Goal: Task Accomplishment & Management: Complete application form

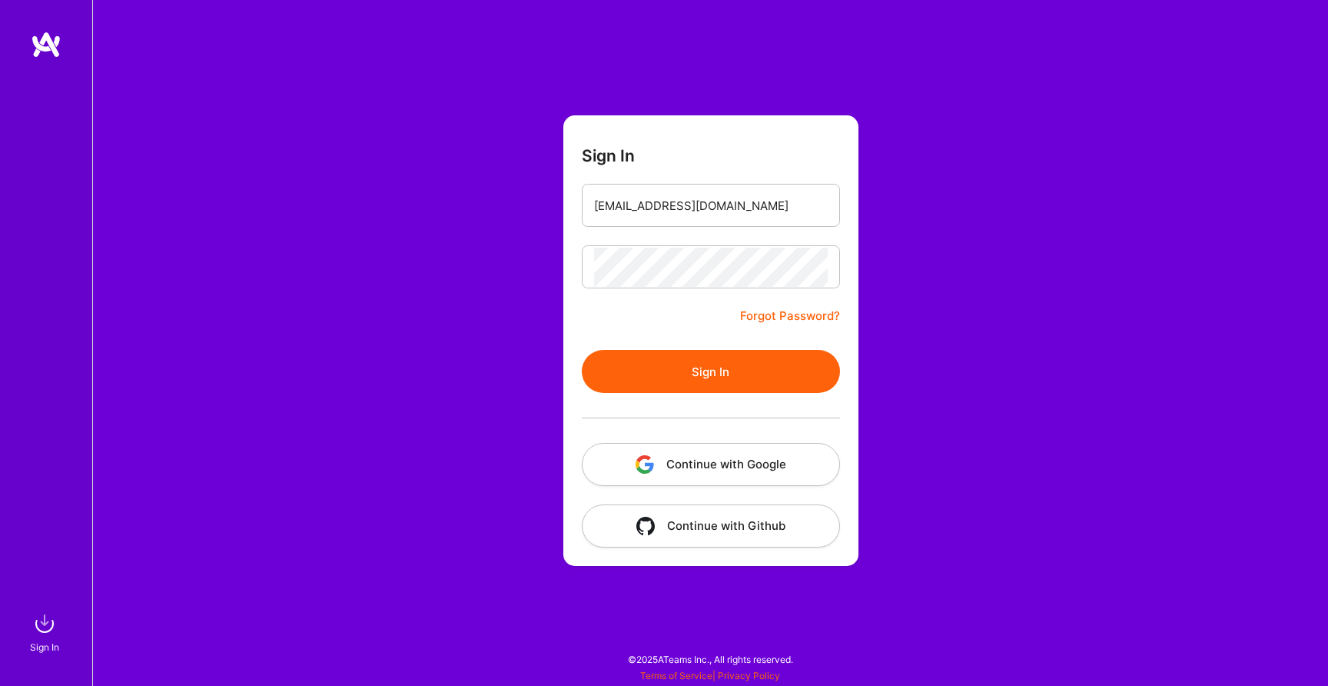
click at [685, 386] on button "Sign In" at bounding box center [711, 371] width 258 height 43
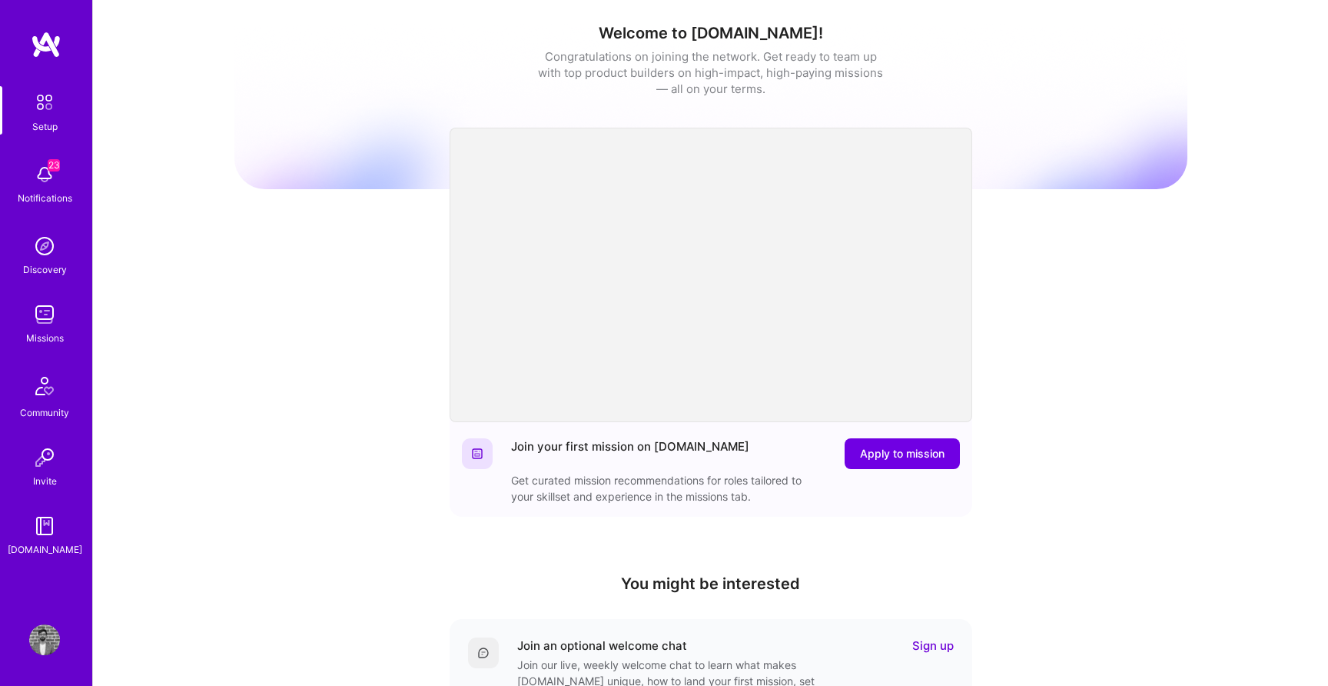
click at [42, 171] on img at bounding box center [44, 174] width 31 height 31
click at [513, 500] on div "23 Setup 23 Notifications Discovery Missions Community Invite [DOMAIN_NAME] Pro…" at bounding box center [664, 502] width 1328 height 1004
click at [45, 118] on img at bounding box center [44, 102] width 32 height 32
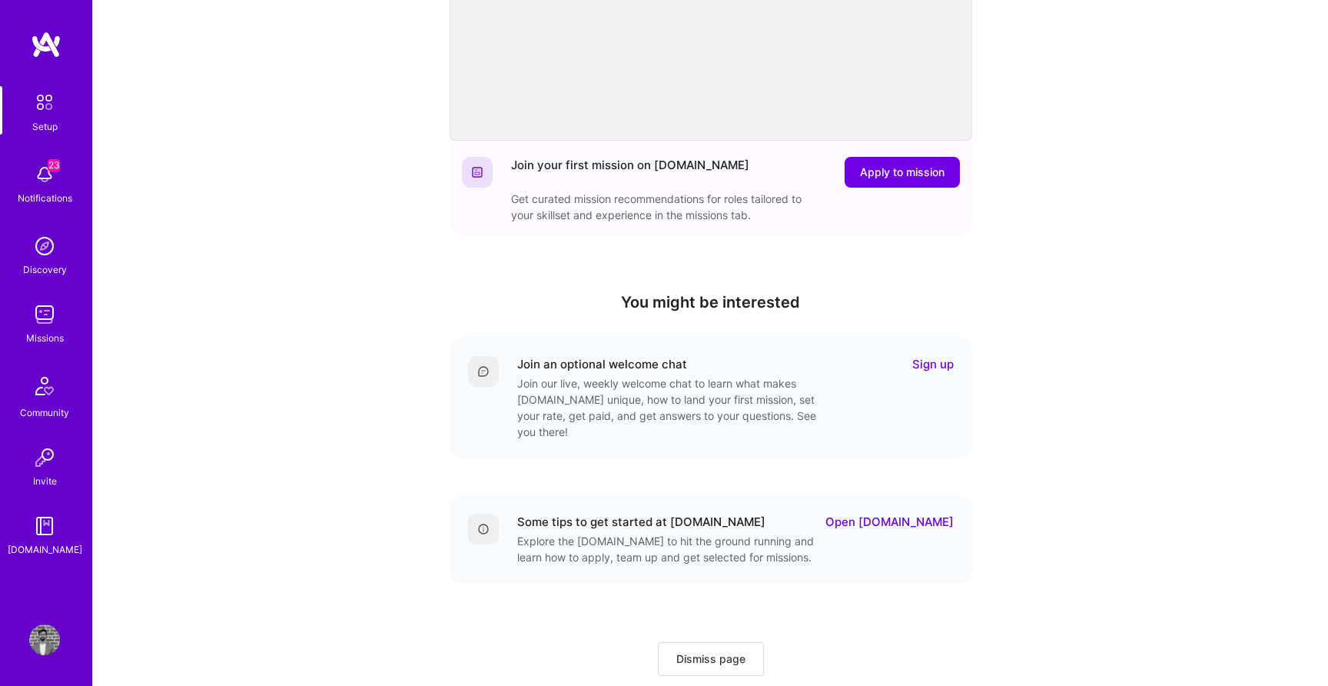
scroll to position [310, 0]
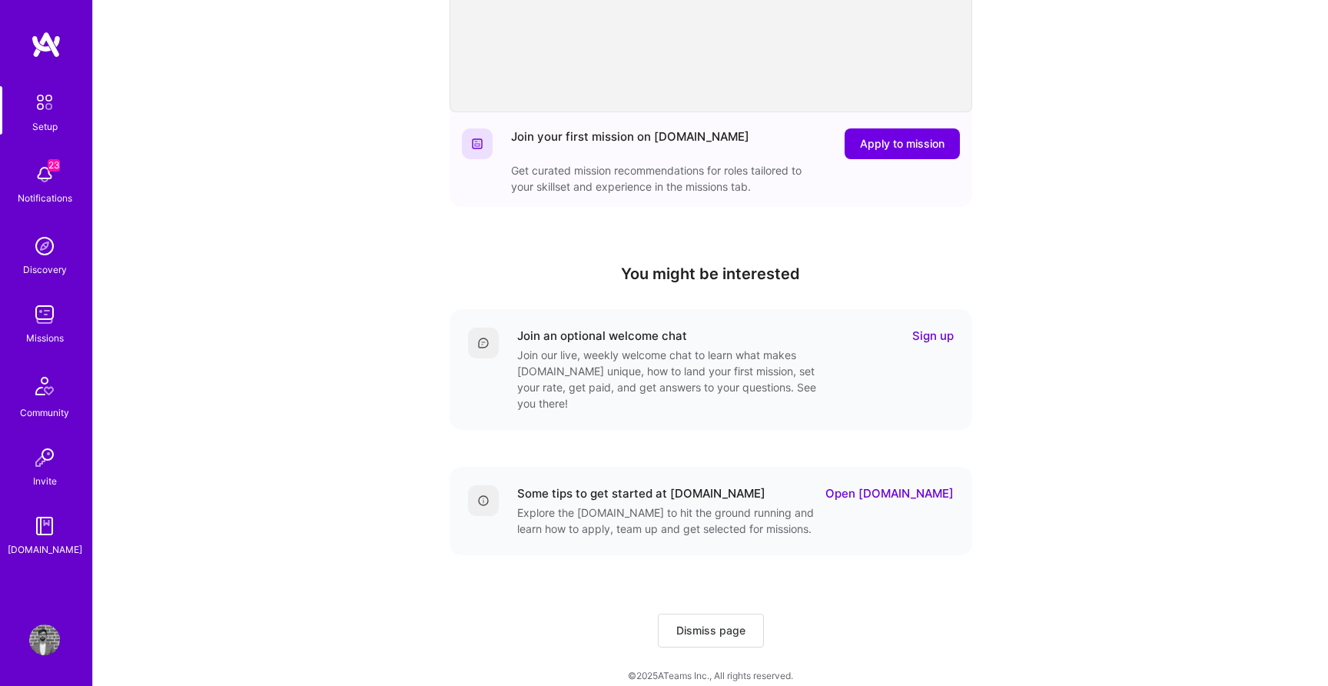
click at [57, 114] on img at bounding box center [44, 102] width 32 height 32
click at [46, 308] on img at bounding box center [44, 314] width 31 height 31
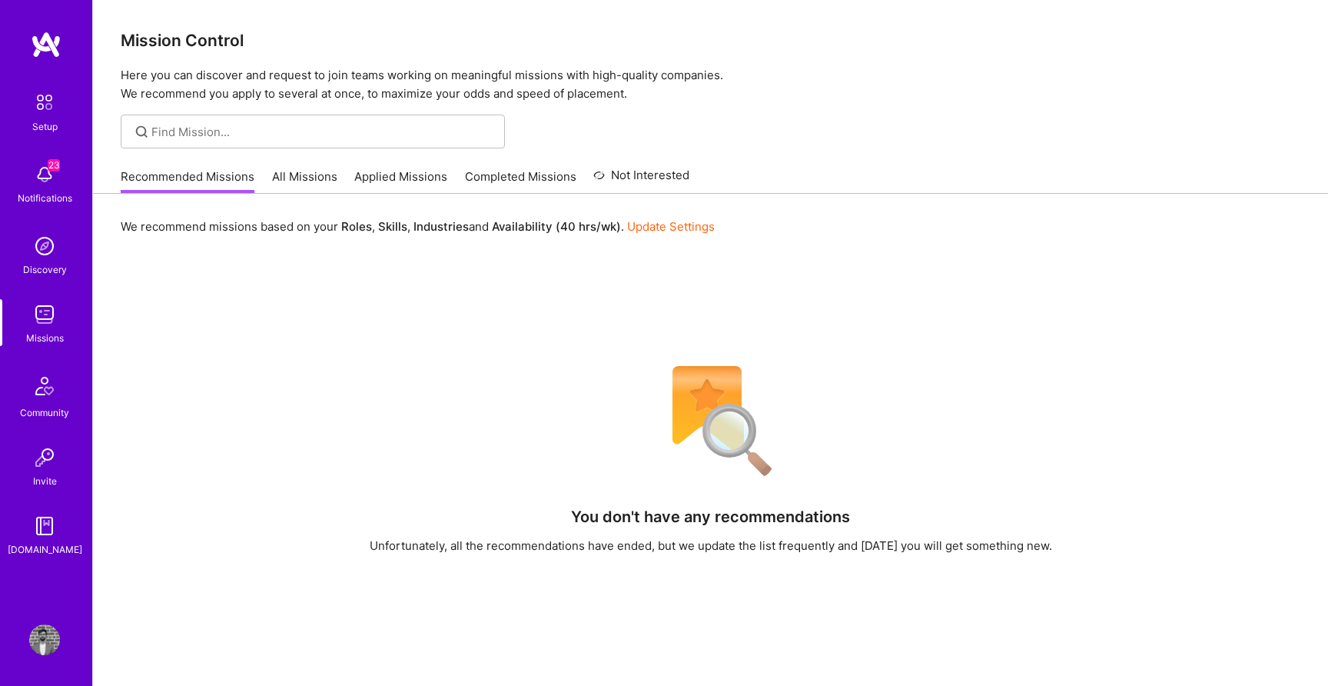
click at [324, 181] on link "All Missions" at bounding box center [304, 180] width 65 height 25
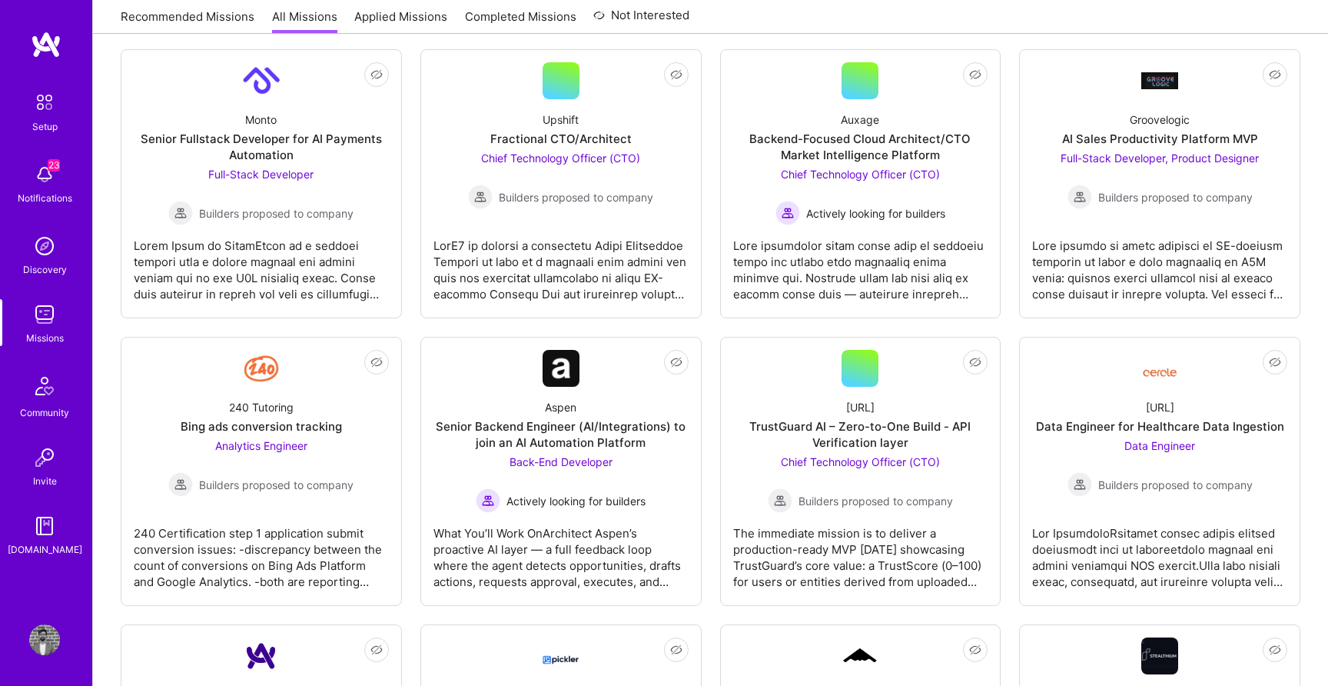
scroll to position [238, 0]
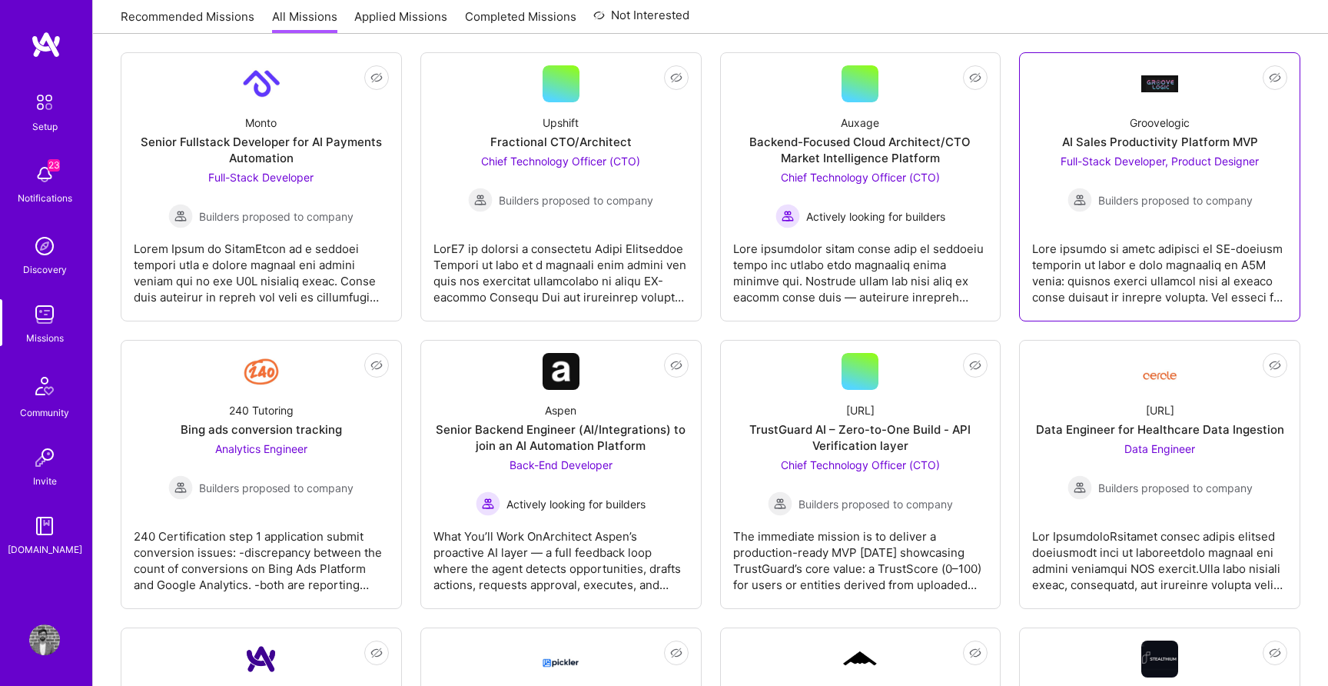
click at [1158, 231] on div at bounding box center [1159, 266] width 255 height 77
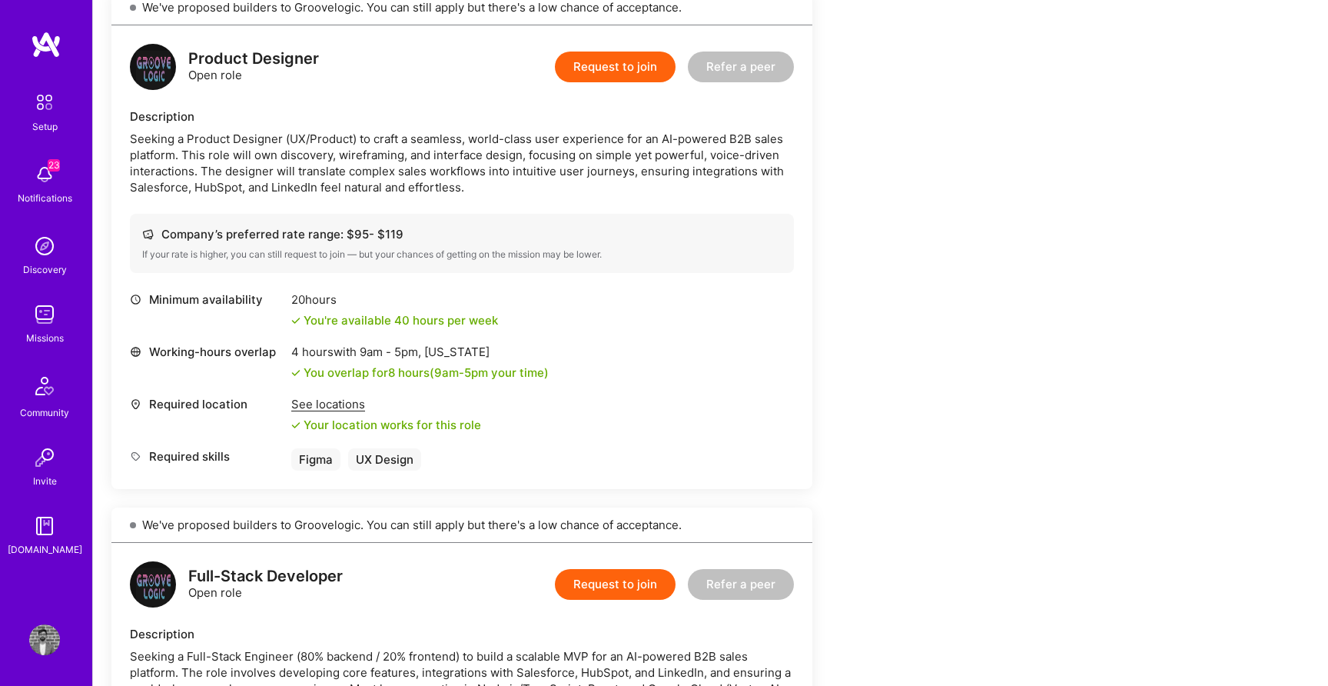
scroll to position [373, 0]
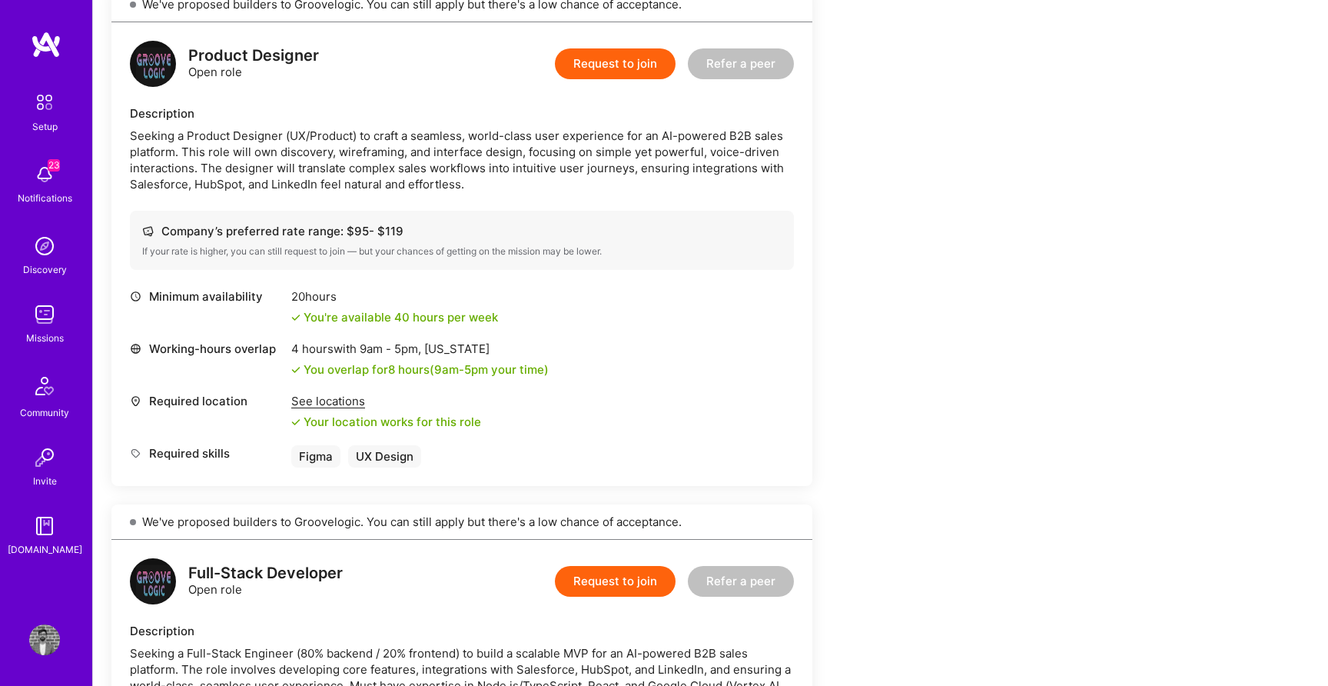
click at [625, 73] on button "Request to join" at bounding box center [615, 63] width 121 height 31
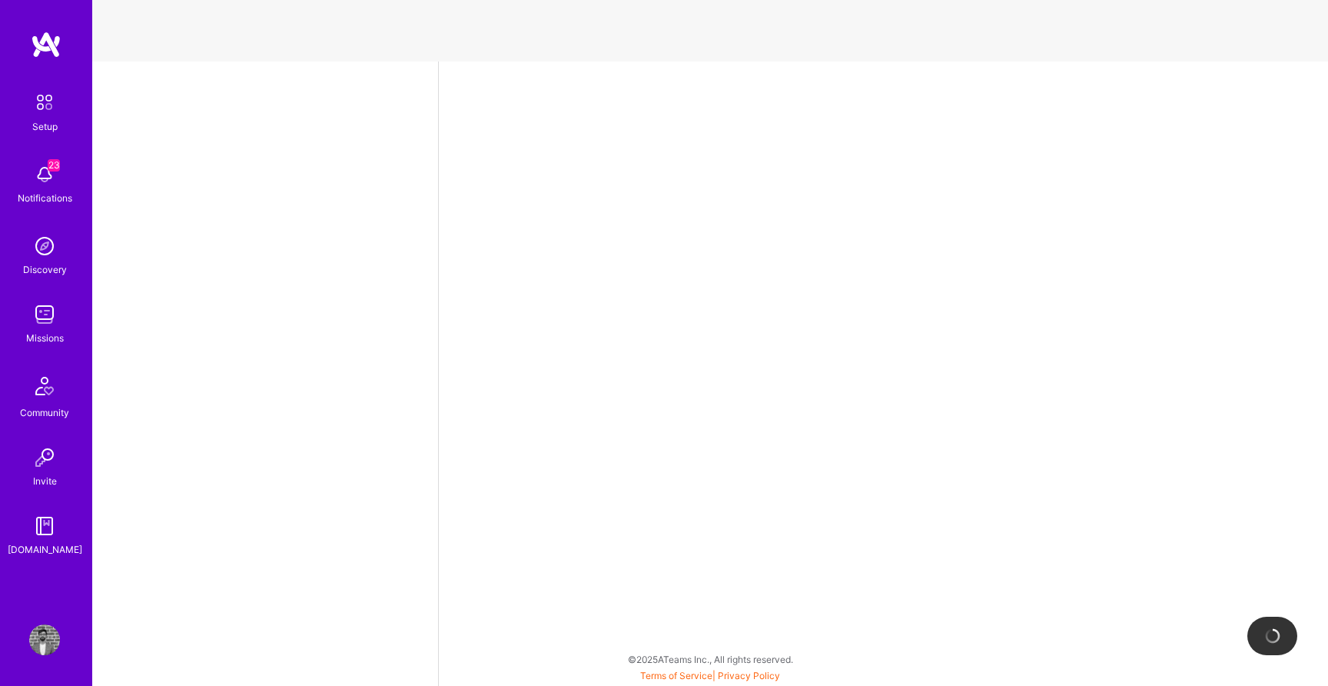
select select "US"
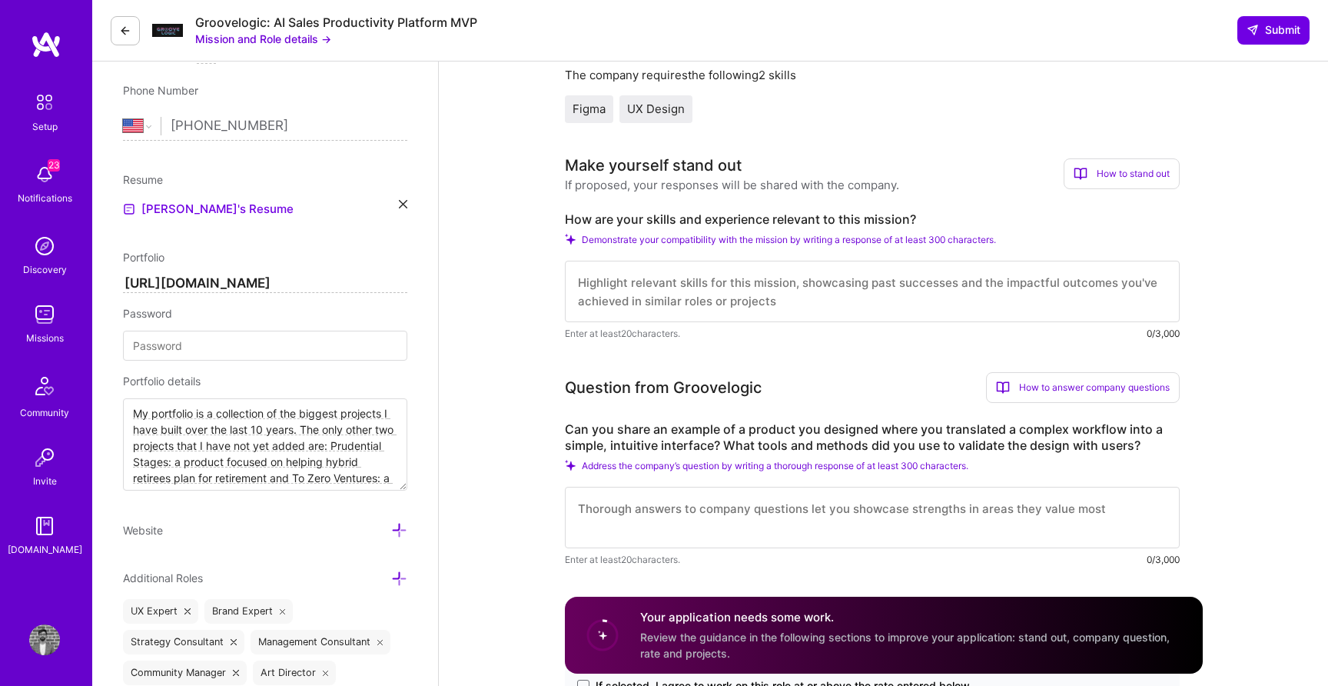
scroll to position [321, 0]
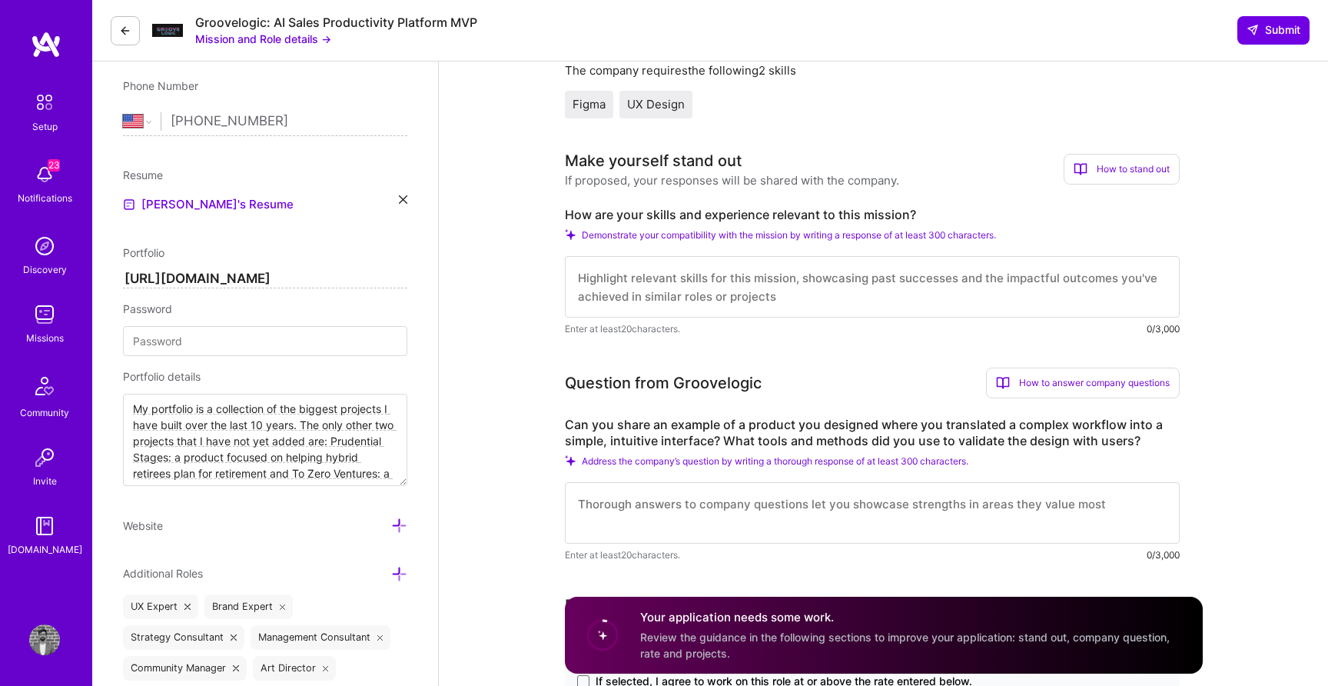
click at [754, 291] on textarea at bounding box center [872, 286] width 615 height 61
type textarea "I've successfully launched 3 new AI products from inception to market this year…"
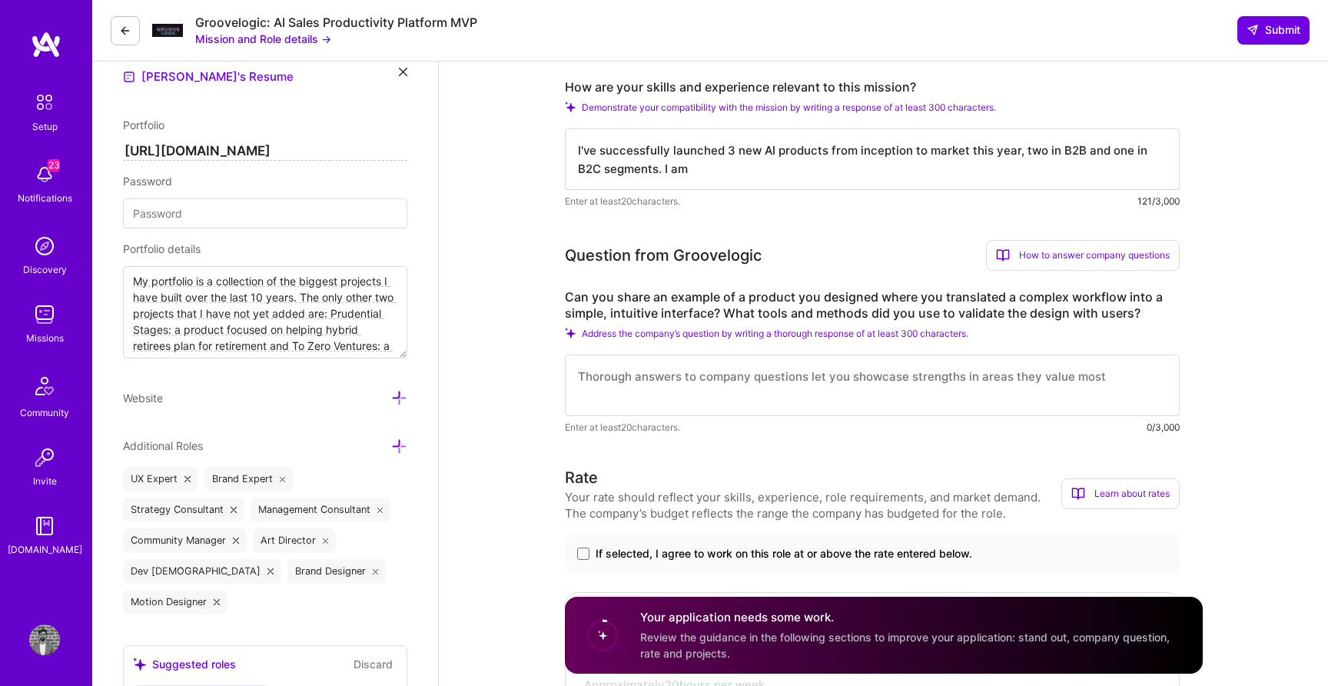
scroll to position [456, 0]
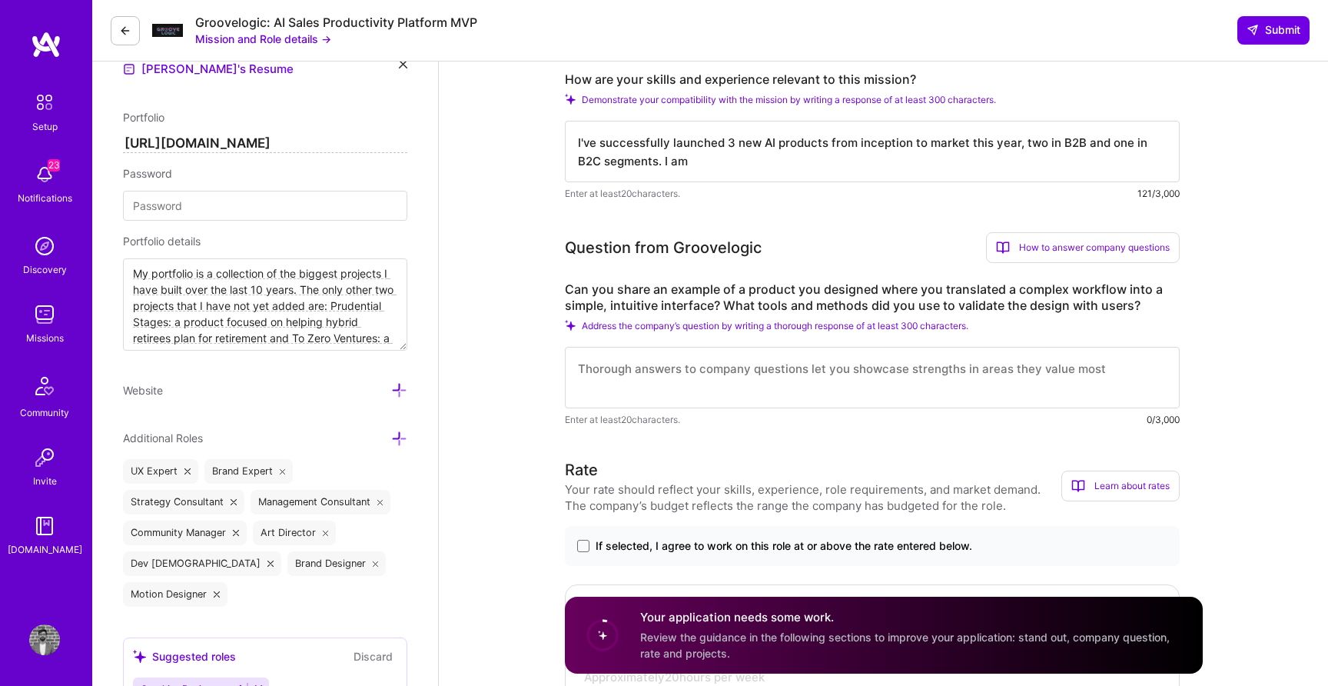
click at [693, 389] on textarea at bounding box center [872, 377] width 615 height 61
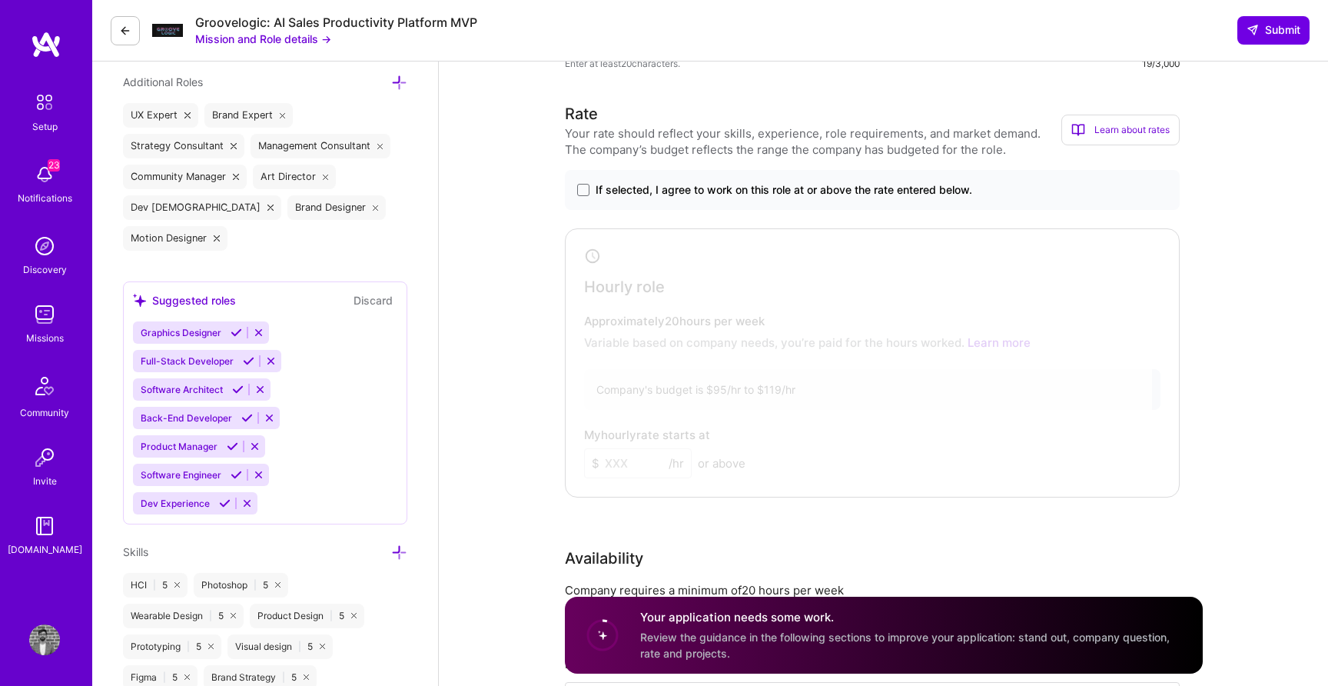
scroll to position [809, 0]
type textarea "Figma, Figjam, and"
click at [587, 188] on span at bounding box center [583, 192] width 12 height 12
click at [0, 0] on input "If selected, I agree to work on this role at or above the rate entered below." at bounding box center [0, 0] width 0 height 0
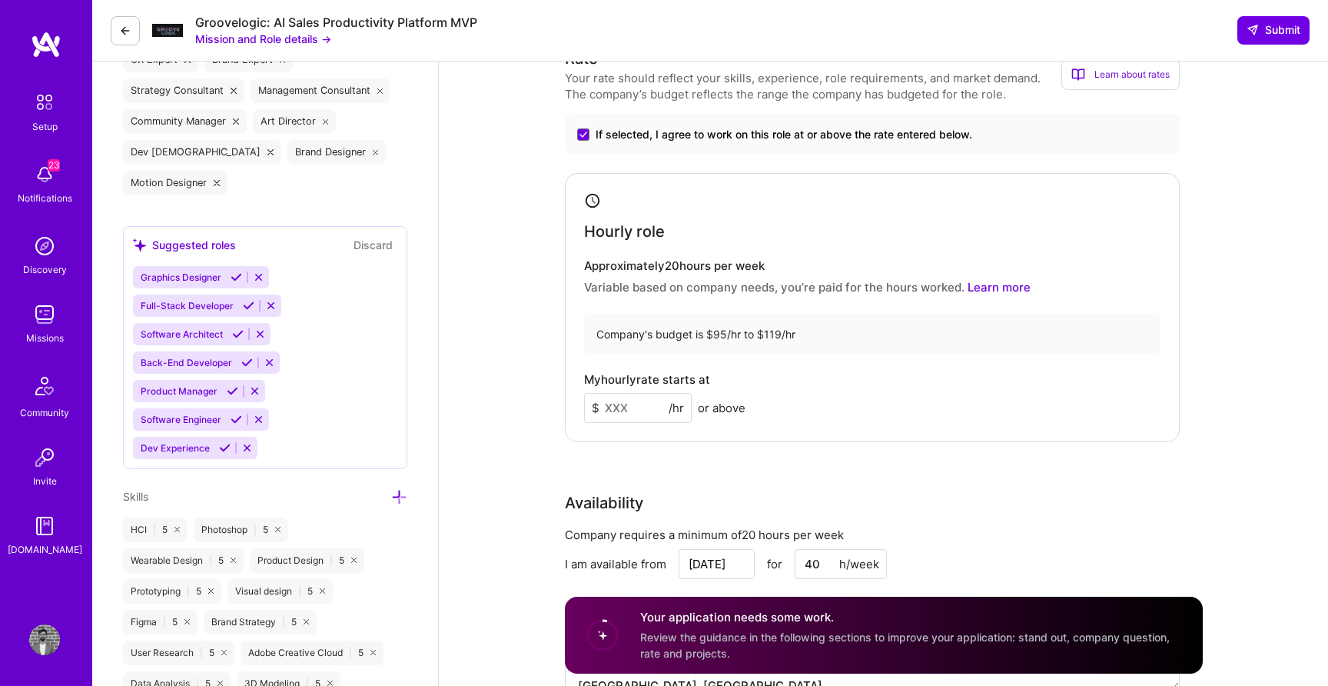
scroll to position [872, 0]
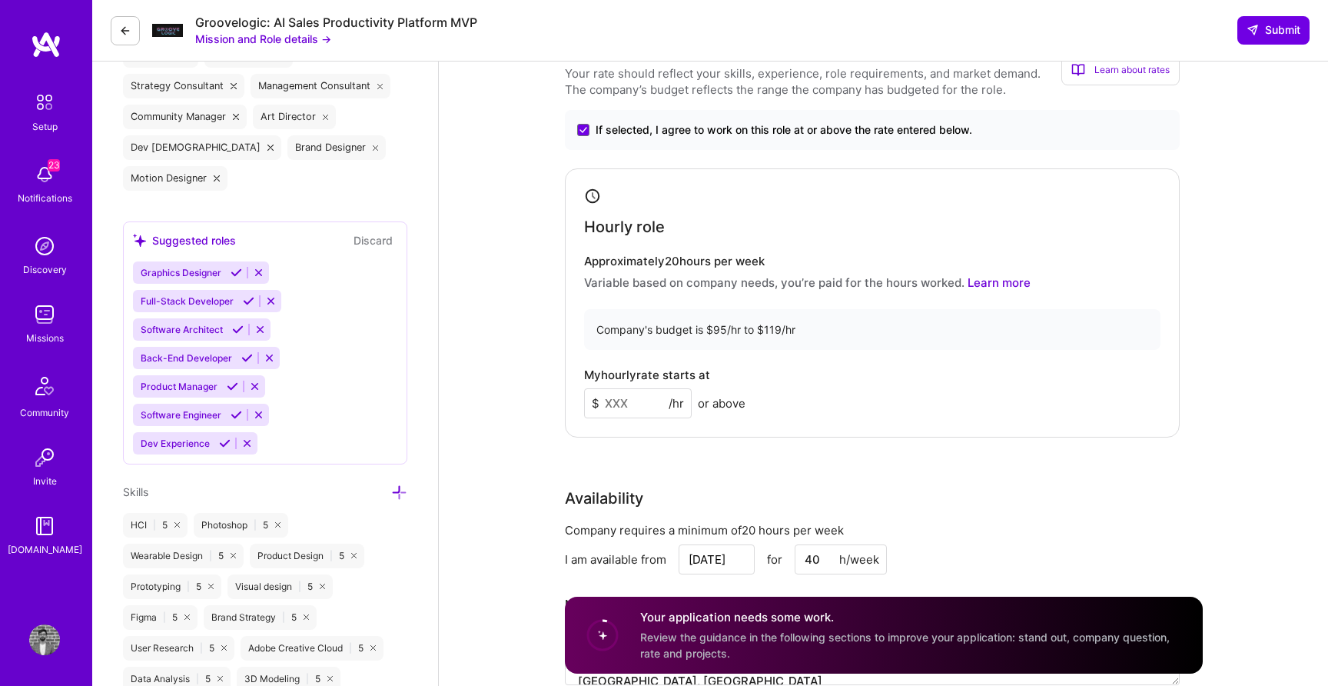
click at [635, 401] on input at bounding box center [638, 403] width 108 height 30
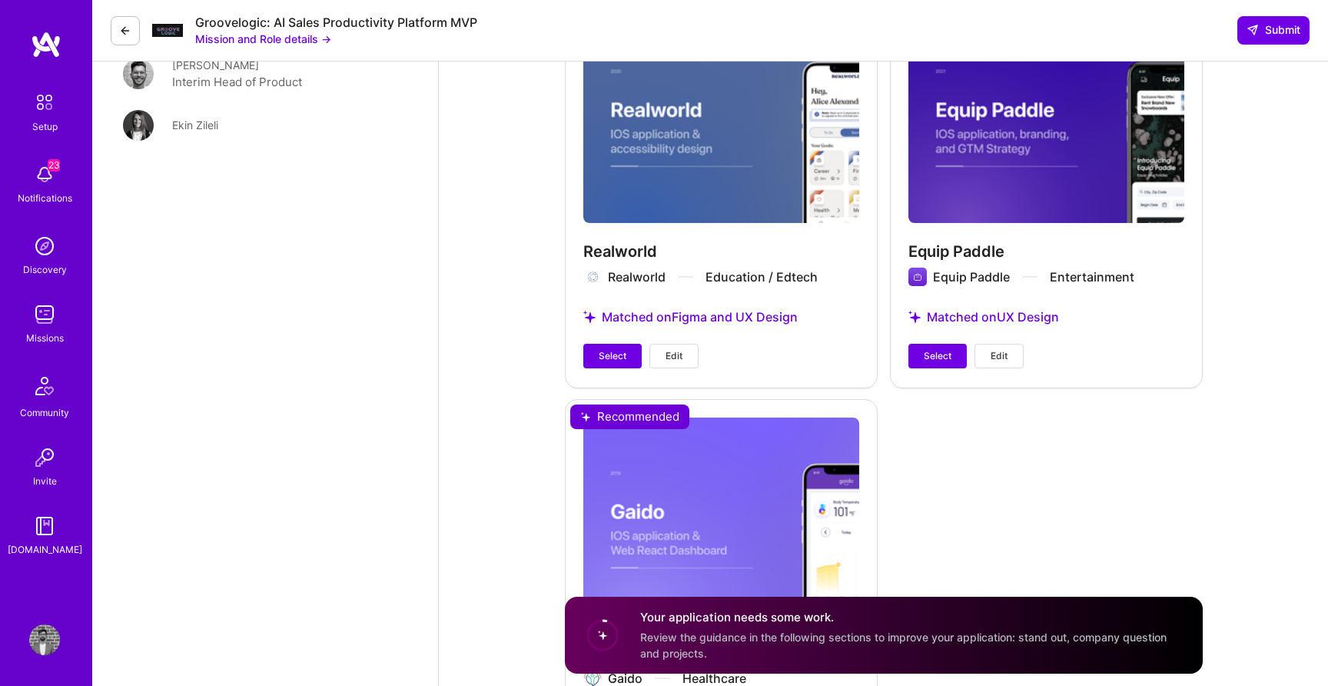
scroll to position [2278, 0]
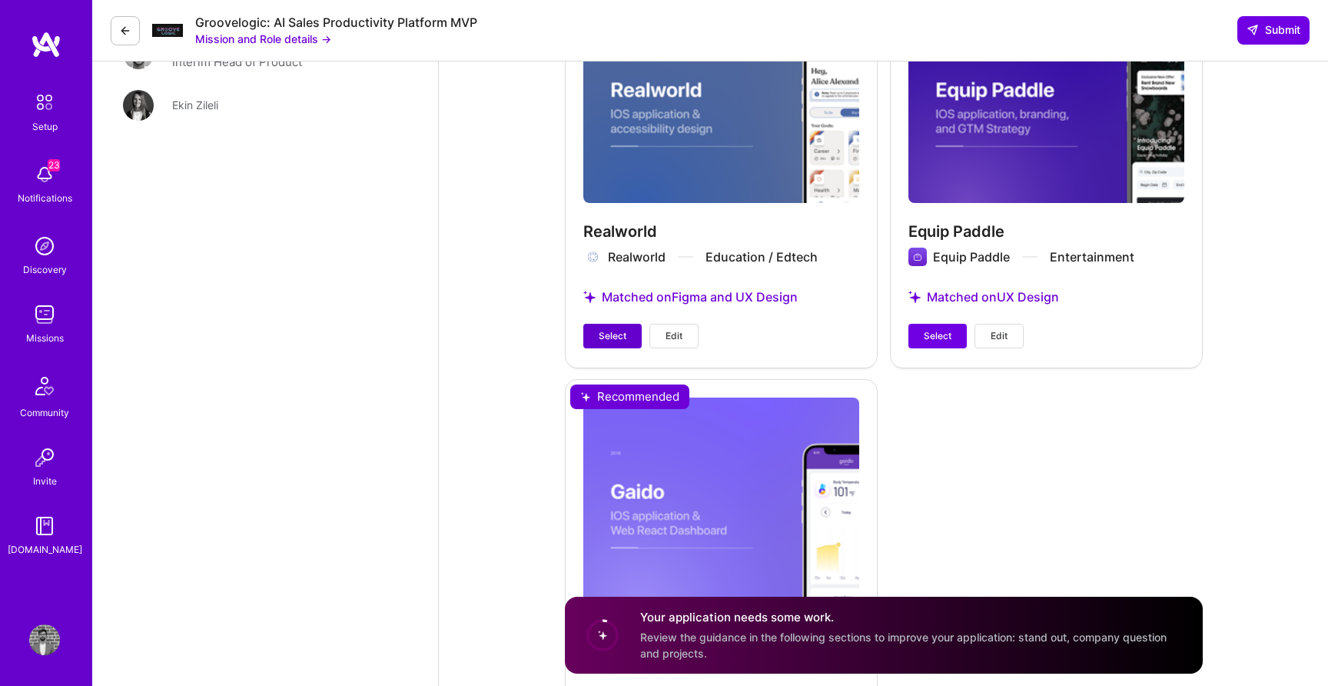
type input "115"
click at [617, 340] on span "Select" at bounding box center [613, 336] width 28 height 14
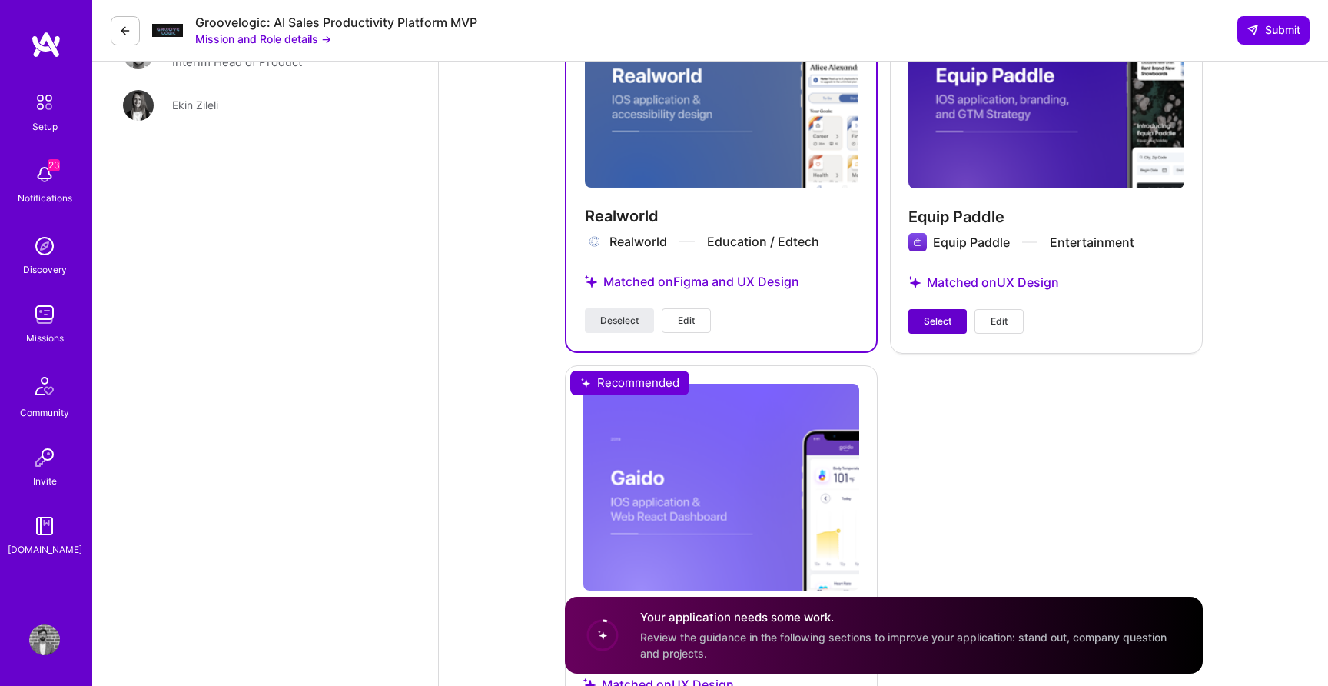
click at [926, 328] on button "Select" at bounding box center [938, 321] width 58 height 25
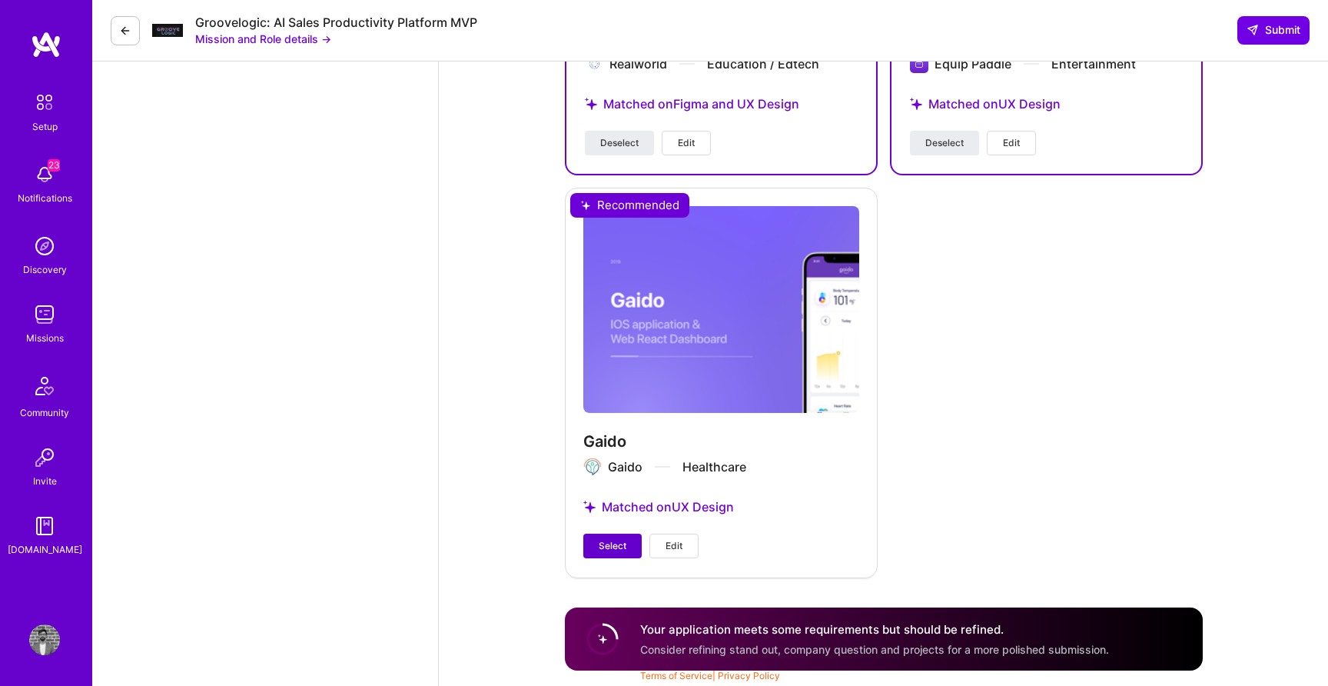
click at [626, 539] on button "Select" at bounding box center [612, 545] width 58 height 25
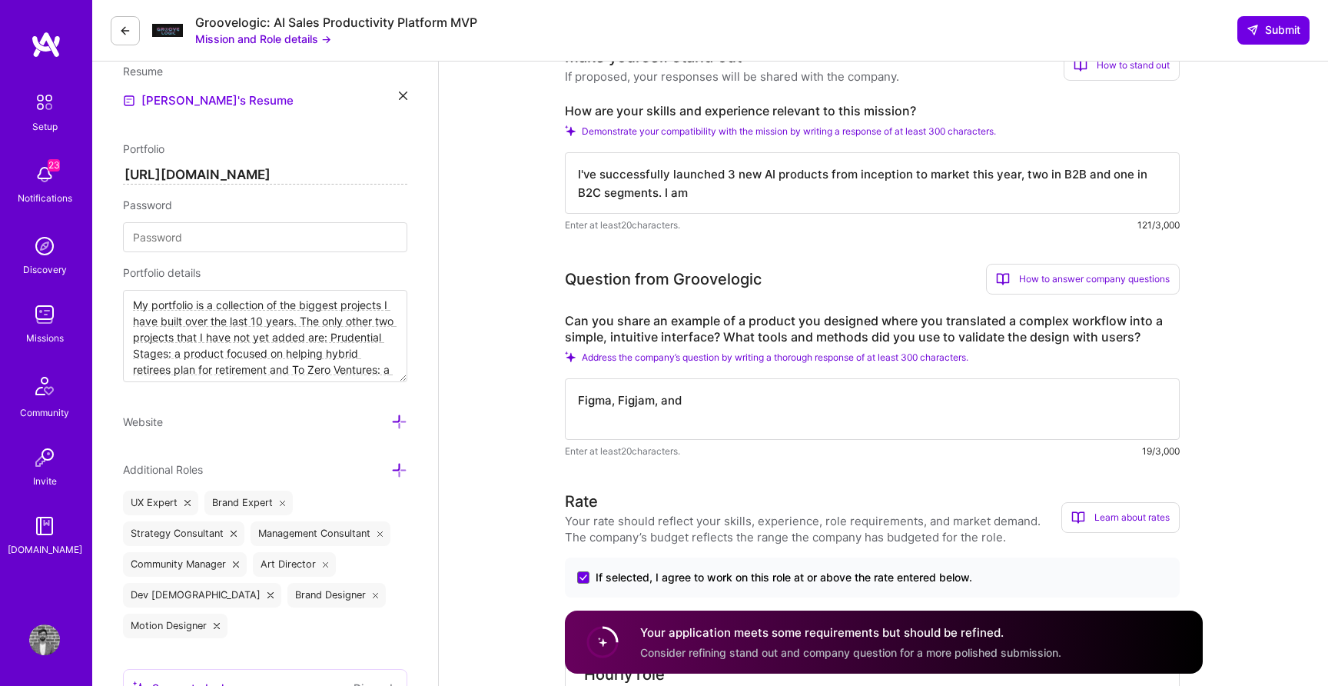
scroll to position [418, 0]
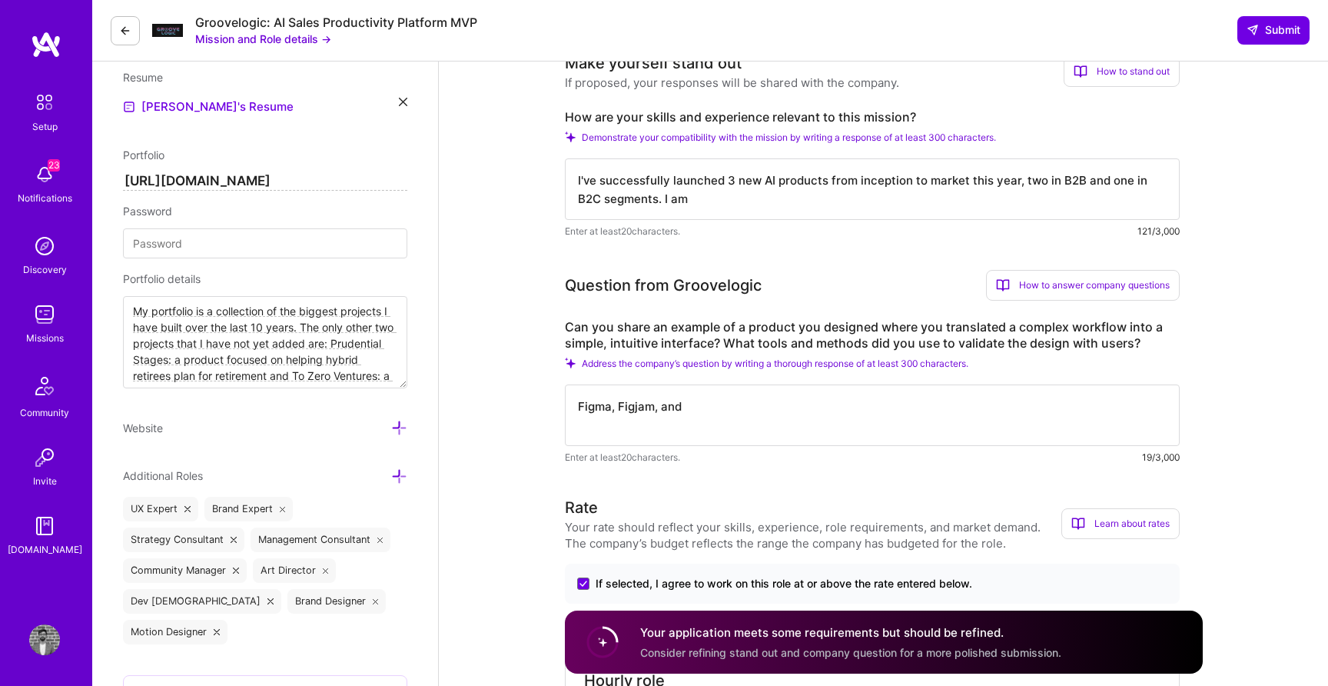
click at [756, 402] on textarea "Figma, Figjam, and" at bounding box center [872, 414] width 615 height 61
click at [720, 208] on textarea "I've successfully launched 3 new AI products from inception to market this year…" at bounding box center [872, 188] width 615 height 61
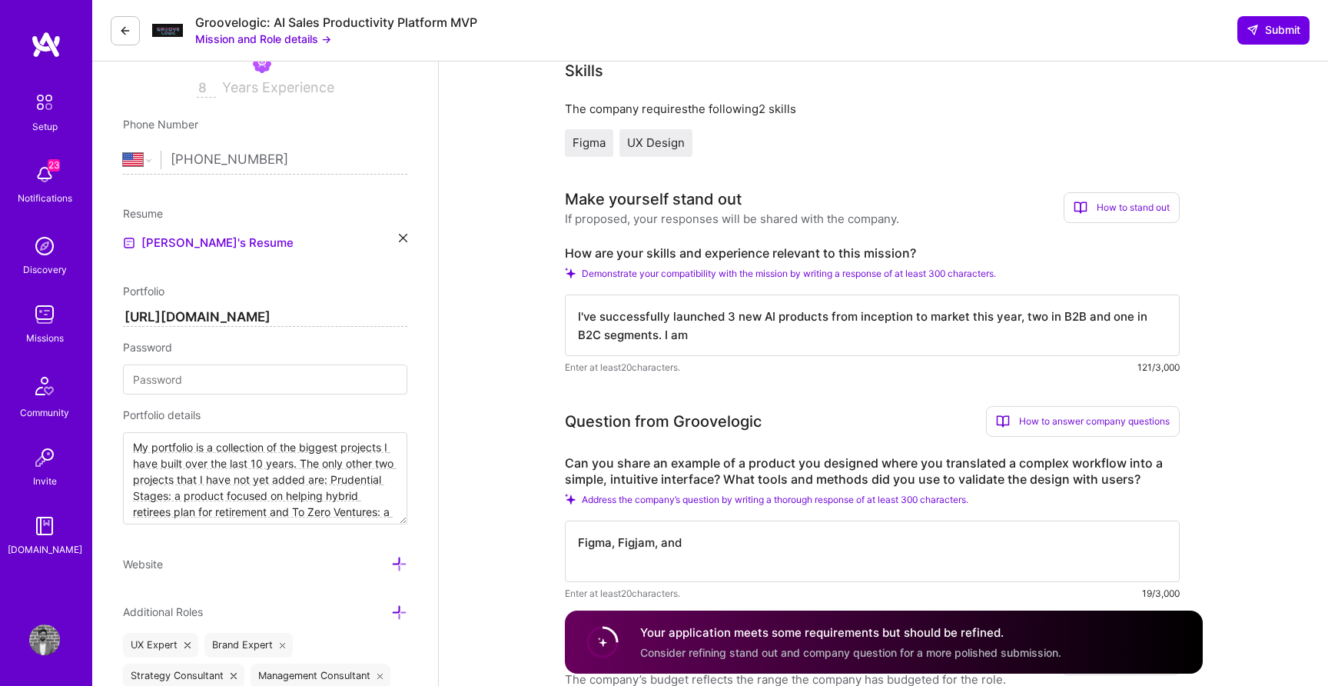
scroll to position [278, 0]
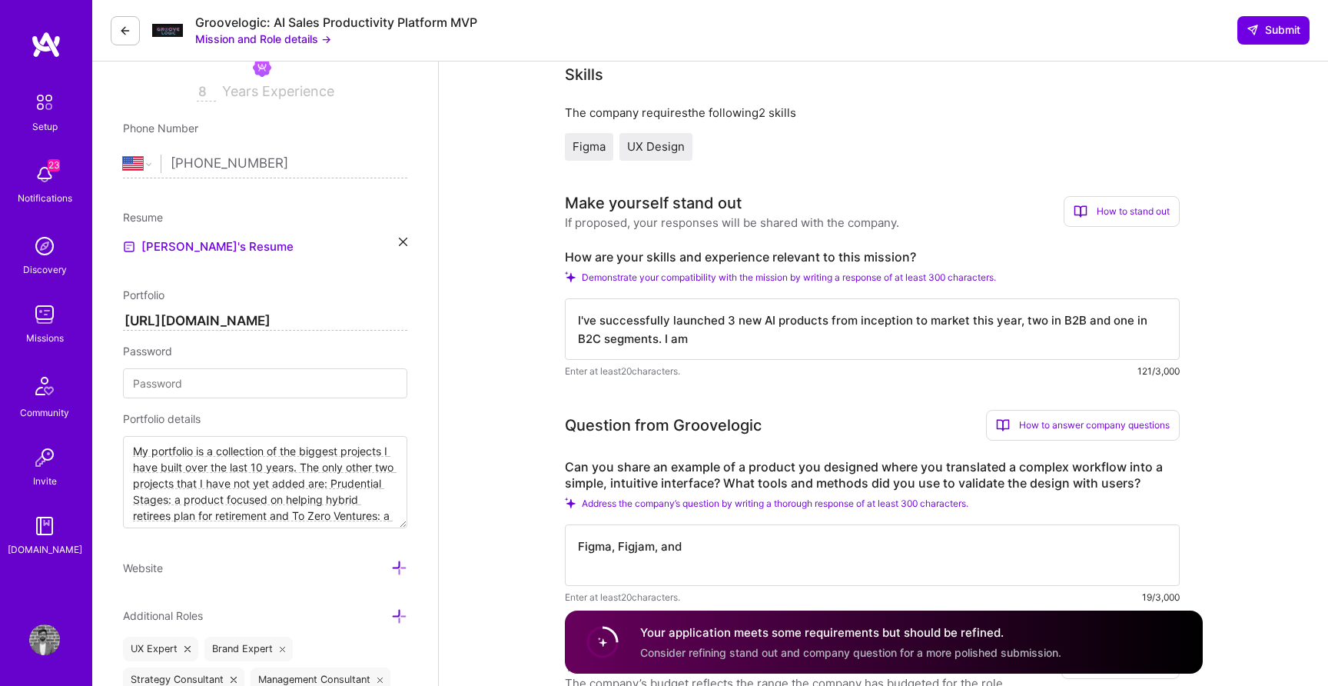
click at [844, 334] on textarea "I've successfully launched 3 new AI products from inception to market this year…" at bounding box center [872, 328] width 615 height 61
click at [886, 341] on textarea "I've successfully launched 3 new AI products from inception to market this year…" at bounding box center [872, 328] width 615 height 61
click at [944, 336] on textarea "I've successfully launched 3 new AI products from inception to market this year…" at bounding box center [872, 328] width 615 height 61
click at [1042, 338] on textarea "I've successfully launched 3 new AI products from inception to market this year…" at bounding box center [872, 328] width 615 height 61
click at [875, 338] on textarea "I've successfully launched 3 new AI products from inception to market this year…" at bounding box center [872, 328] width 615 height 61
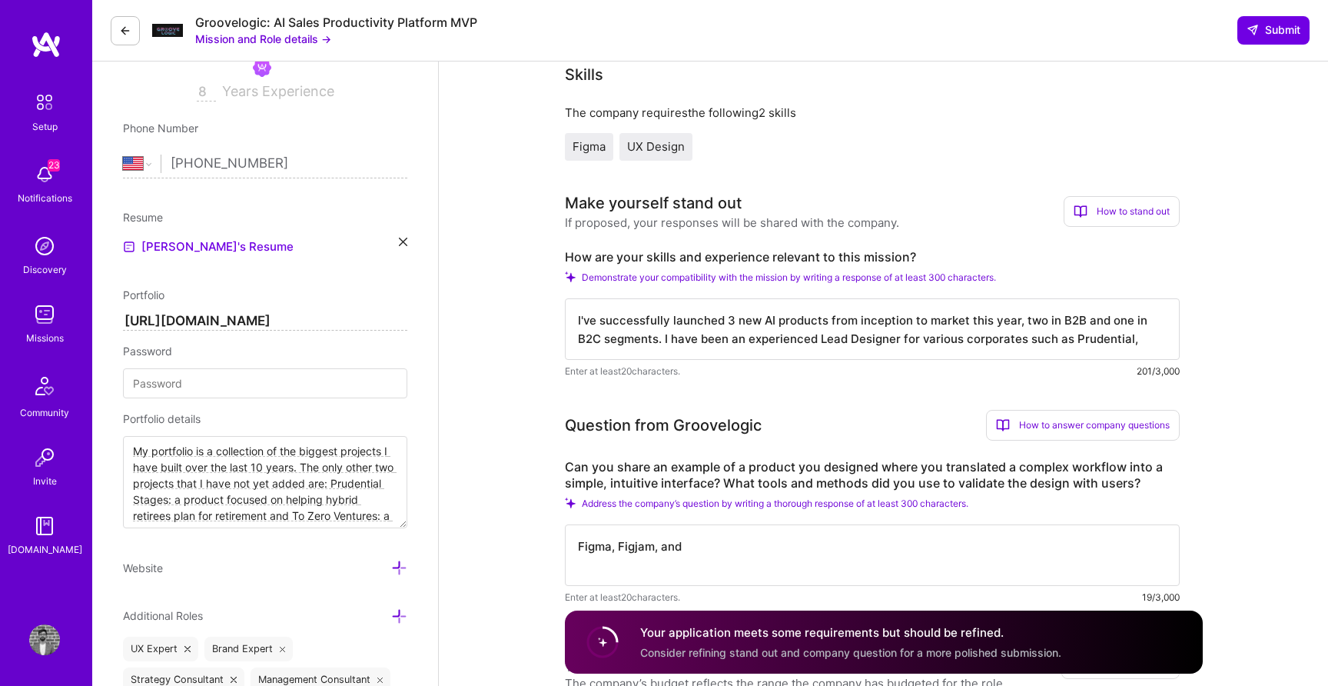
click at [790, 337] on textarea "I've successfully launched 3 new AI products from inception to market this year…" at bounding box center [872, 328] width 615 height 61
click at [1158, 337] on textarea "I've successfully launched 3 new AI products from inception to market this year…" at bounding box center [872, 328] width 615 height 61
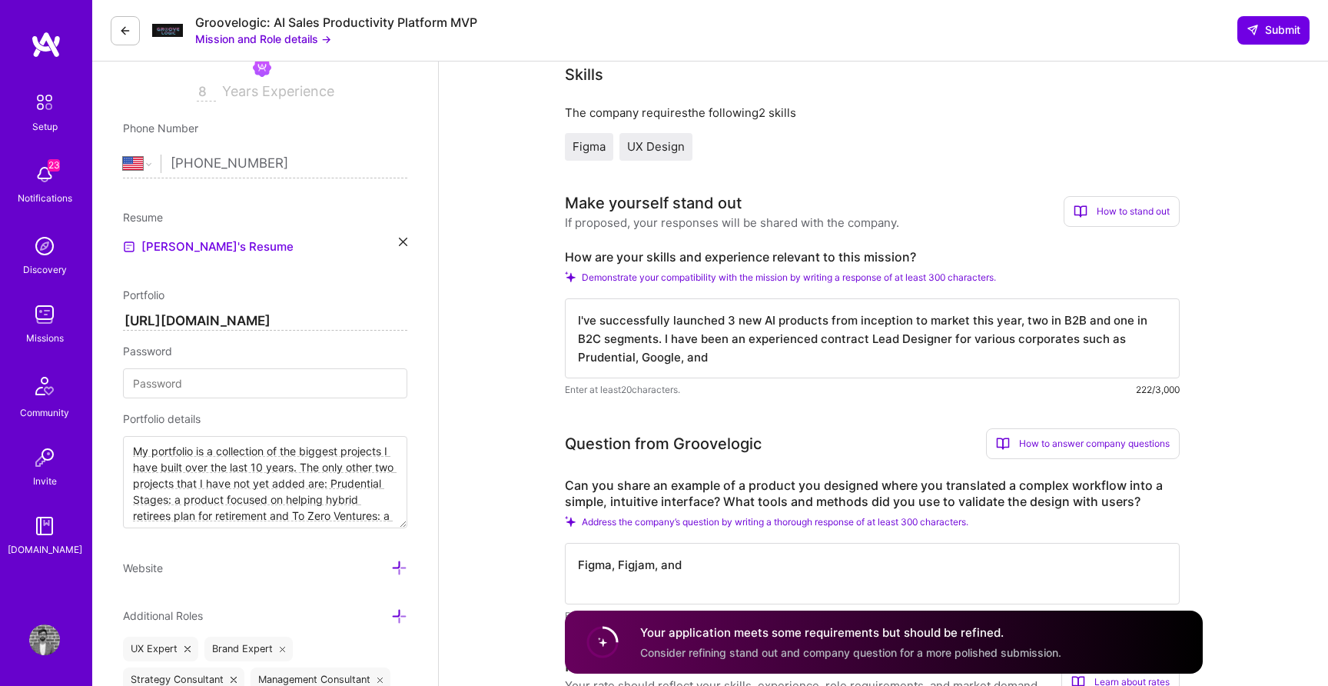
click at [787, 356] on textarea "I've successfully launched 3 new AI products from inception to market this year…" at bounding box center [872, 338] width 615 height 80
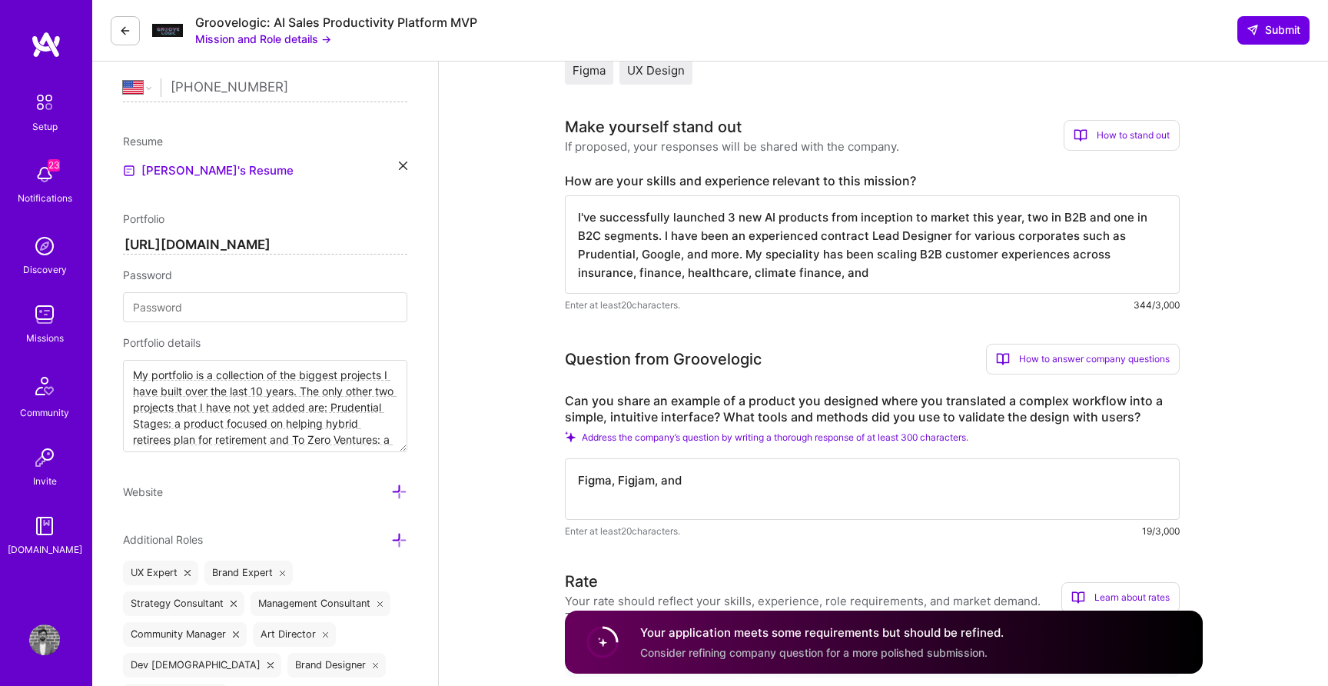
scroll to position [354, 0]
type textarea "I've successfully launched 3 new AI products from inception to market this year…"
